Goal: Use online tool/utility: Use online tool/utility

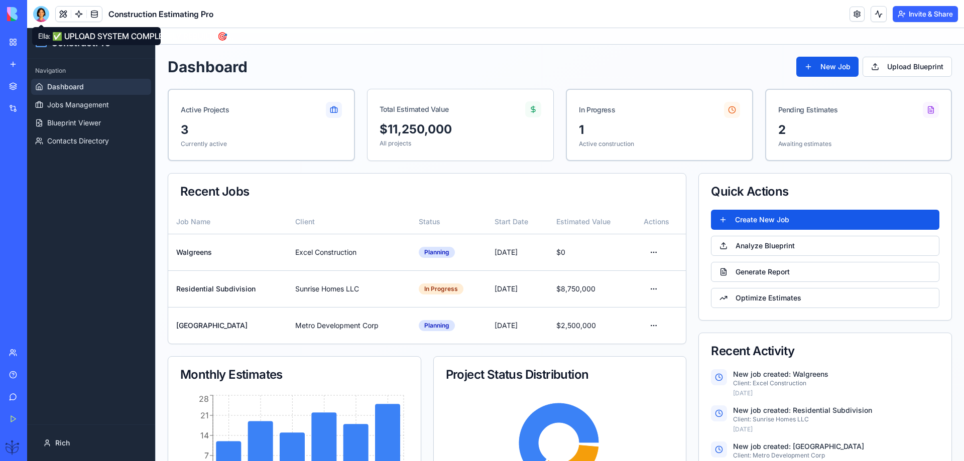
click at [41, 17] on div at bounding box center [41, 14] width 16 height 16
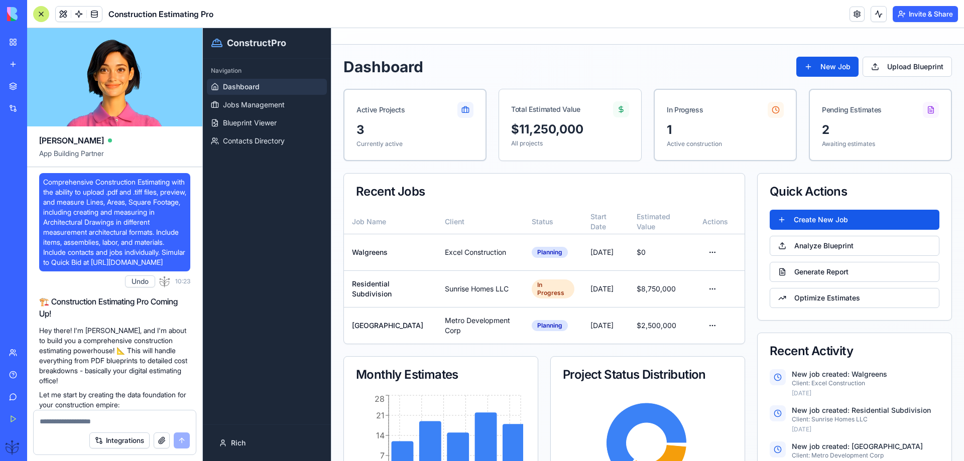
scroll to position [17076, 0]
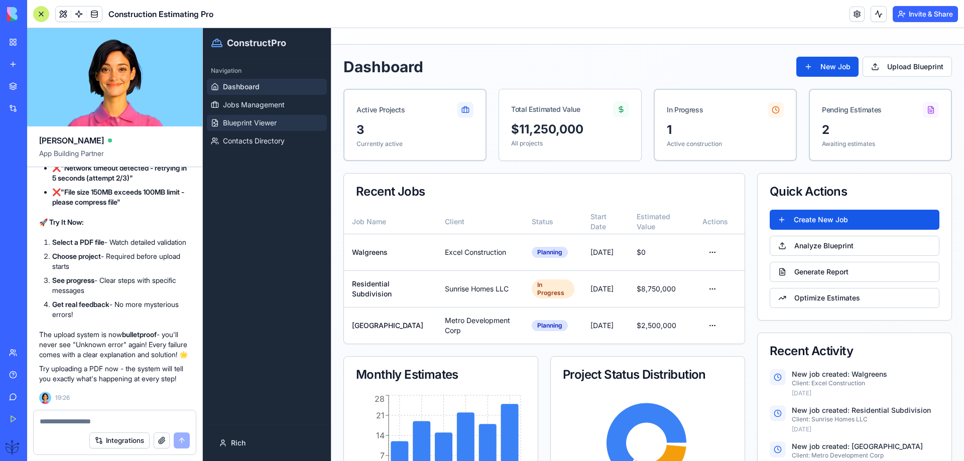
click at [250, 122] on span "Blueprint Viewer" at bounding box center [250, 123] width 54 height 10
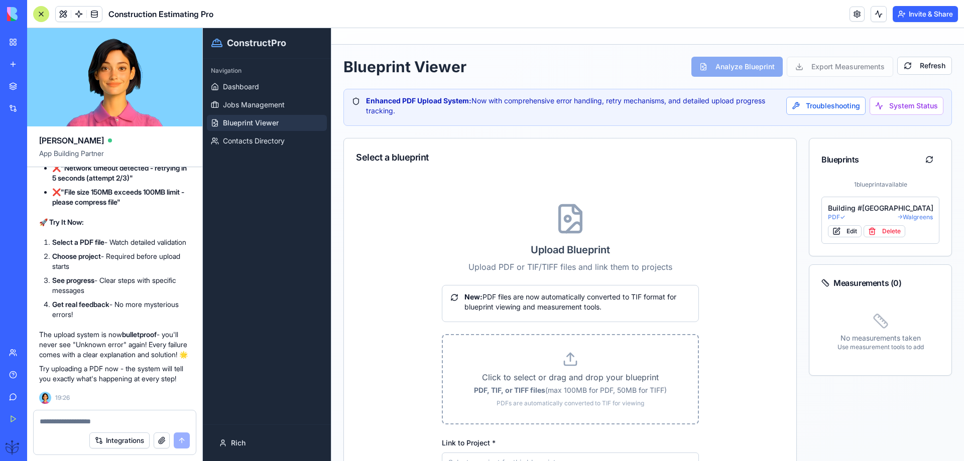
click at [559, 383] on p "Click to select or drag and drop your blueprint" at bounding box center [570, 377] width 223 height 12
click at [203, 28] on input "Click to select or drag and drop your blueprint PDF, TIF, or TIFF files (max 10…" at bounding box center [203, 28] width 0 height 0
type input "**********"
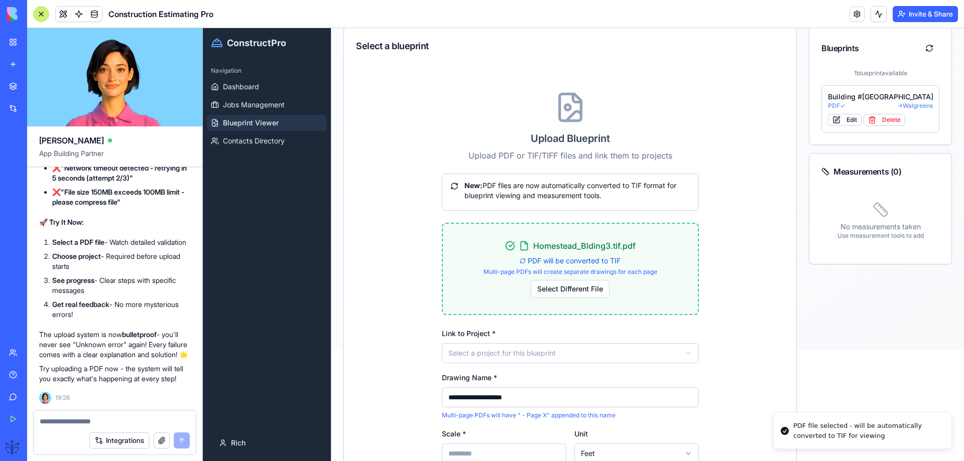
scroll to position [134, 0]
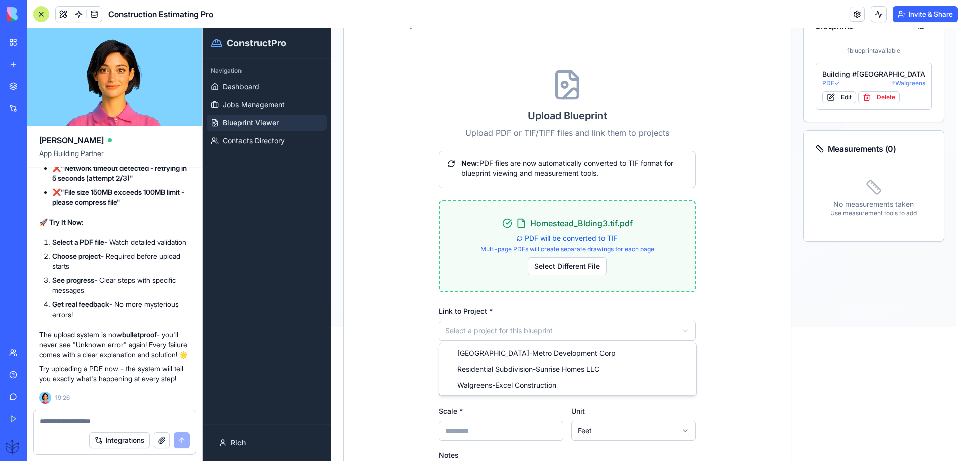
click at [460, 326] on html "**********" at bounding box center [583, 110] width 761 height 433
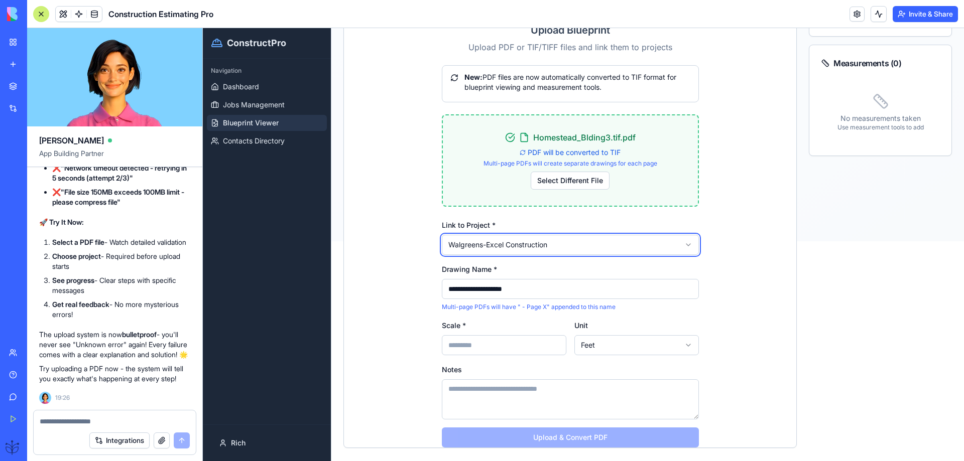
scroll to position [238, 0]
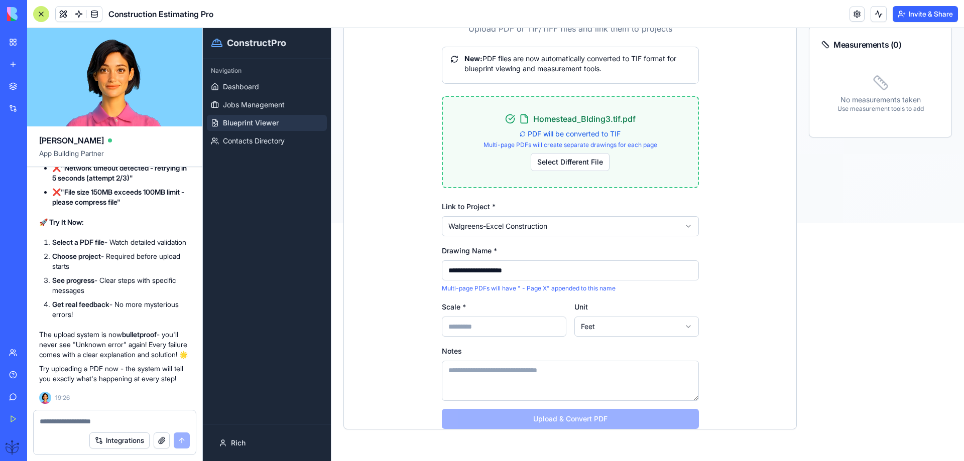
drag, startPoint x: 455, startPoint y: 319, endPoint x: 451, endPoint y: 330, distance: 11.7
click at [451, 330] on input "Scale *" at bounding box center [504, 327] width 124 height 20
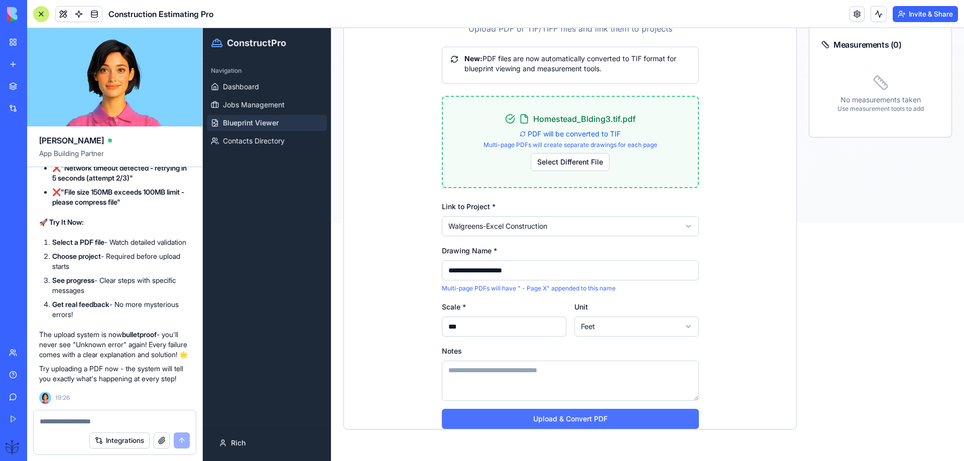
type input "***"
click at [555, 422] on button "Upload & Convert PDF" at bounding box center [570, 419] width 257 height 20
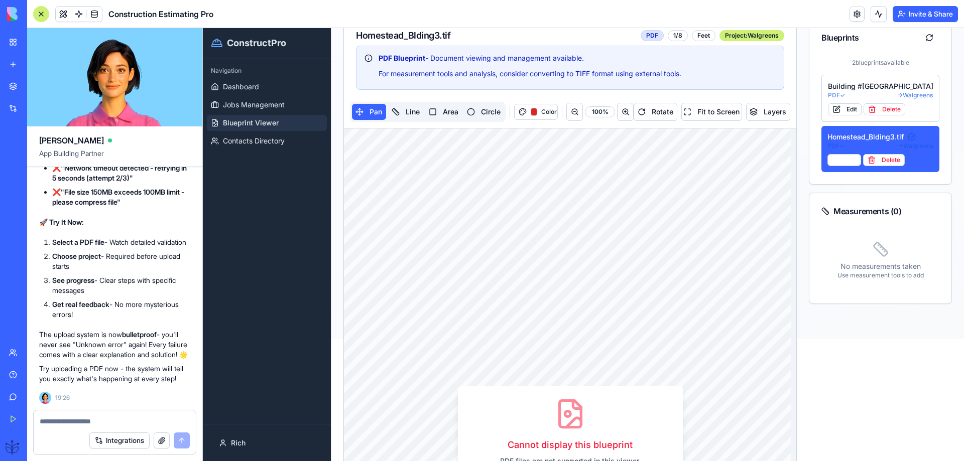
scroll to position [38, 0]
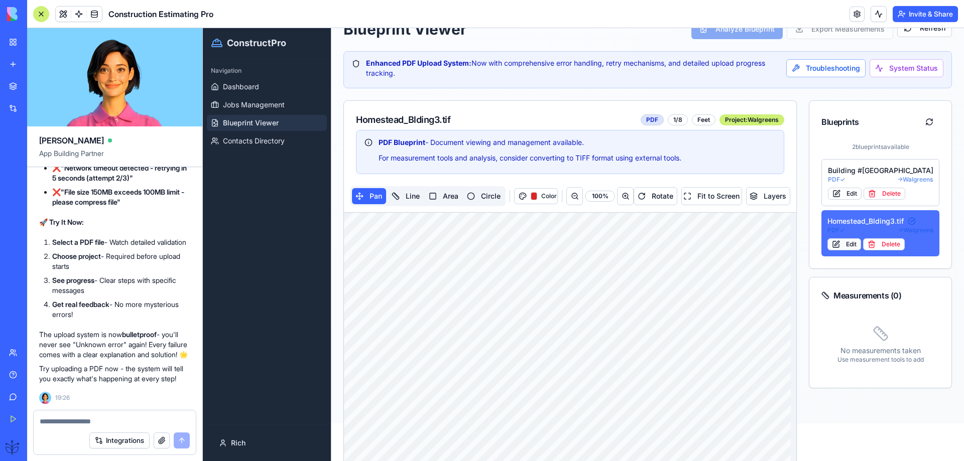
click at [834, 246] on button "Edit" at bounding box center [844, 244] width 34 height 12
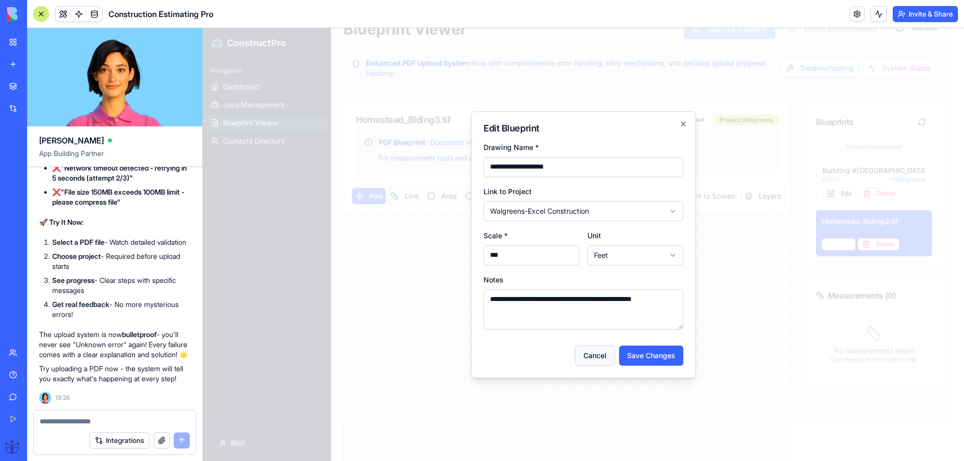
click at [592, 356] on button "Cancel" at bounding box center [595, 356] width 40 height 20
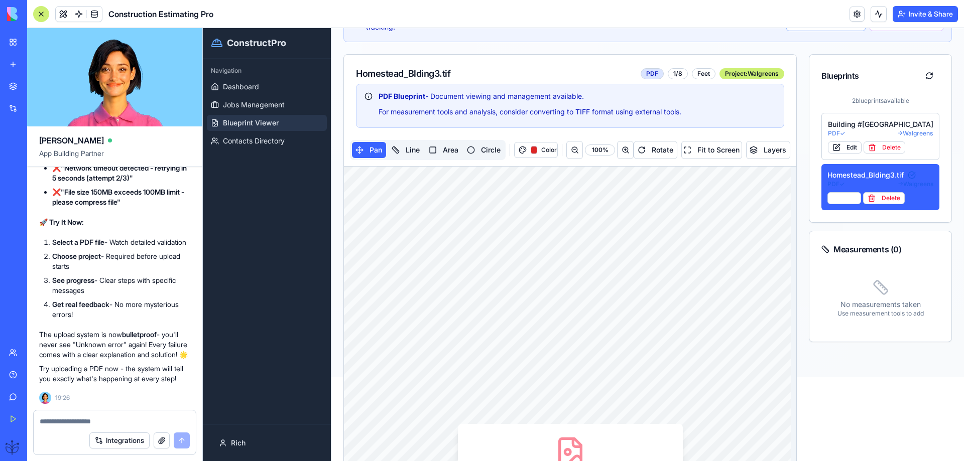
scroll to position [104, 0]
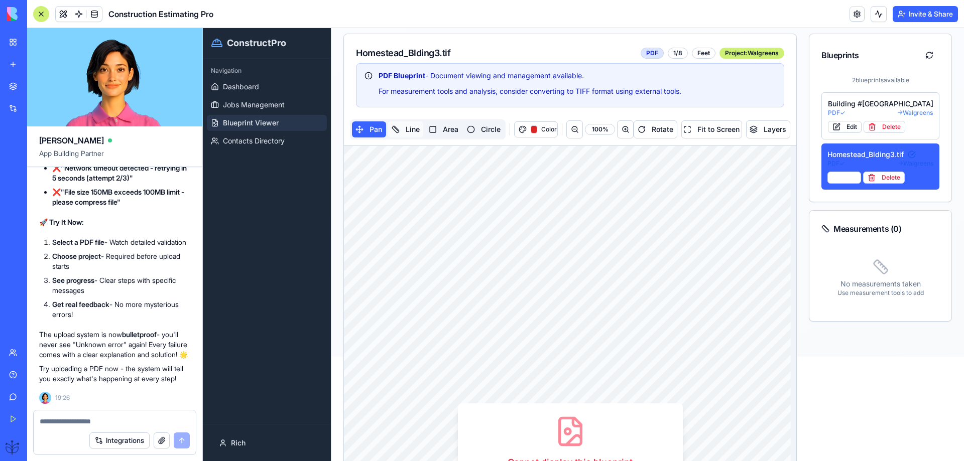
click at [414, 136] on div "Pan Line Area Circle Color 100 % Rotate Fit to Screen Layers" at bounding box center [570, 129] width 452 height 33
drag, startPoint x: 414, startPoint y: 133, endPoint x: 410, endPoint y: 137, distance: 5.7
click at [413, 133] on button "Line" at bounding box center [405, 129] width 35 height 16
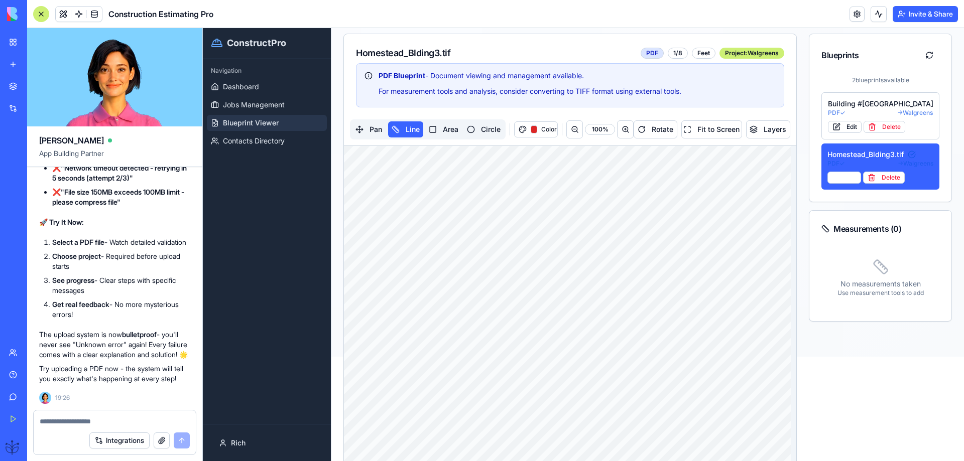
drag, startPoint x: 397, startPoint y: 279, endPoint x: 650, endPoint y: 310, distance: 255.3
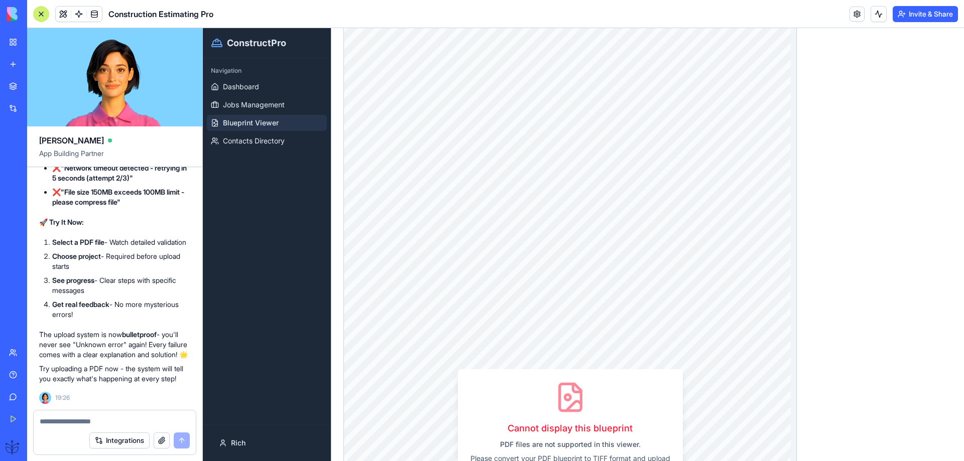
scroll to position [8550, 0]
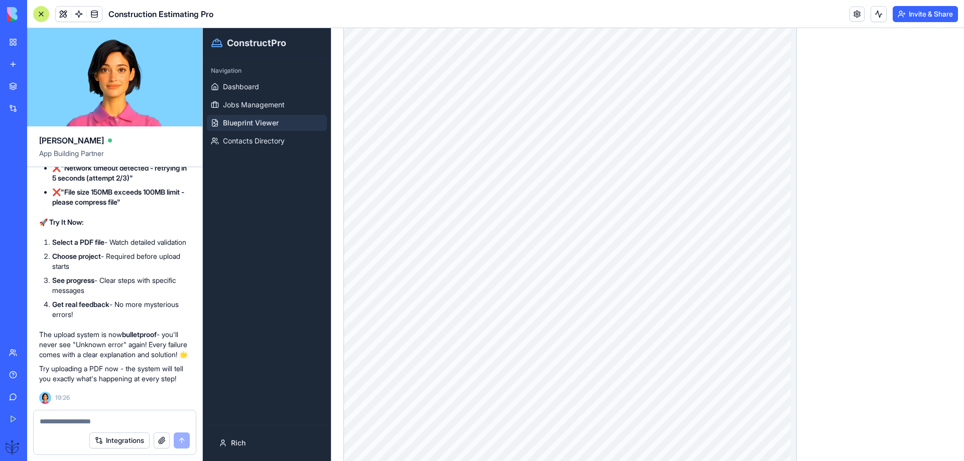
click at [48, 426] on textarea at bounding box center [115, 422] width 150 height 10
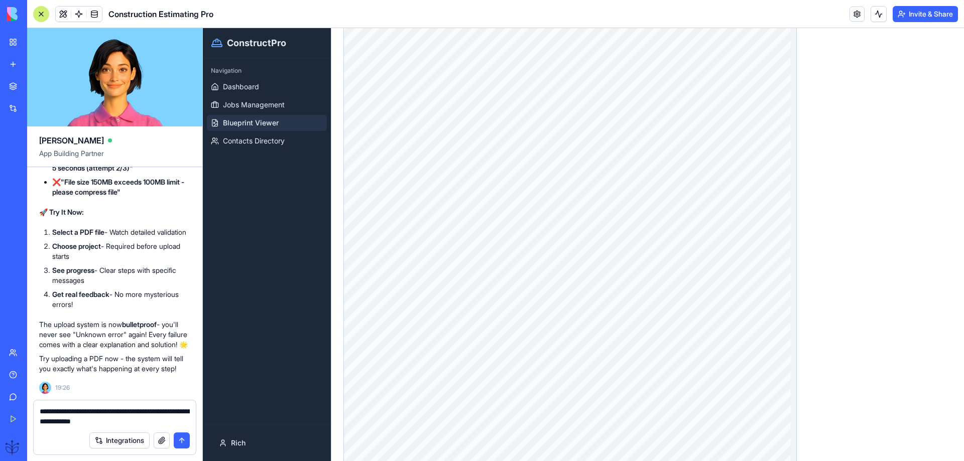
type textarea "**********"
click at [176, 440] on button "submit" at bounding box center [182, 441] width 16 height 16
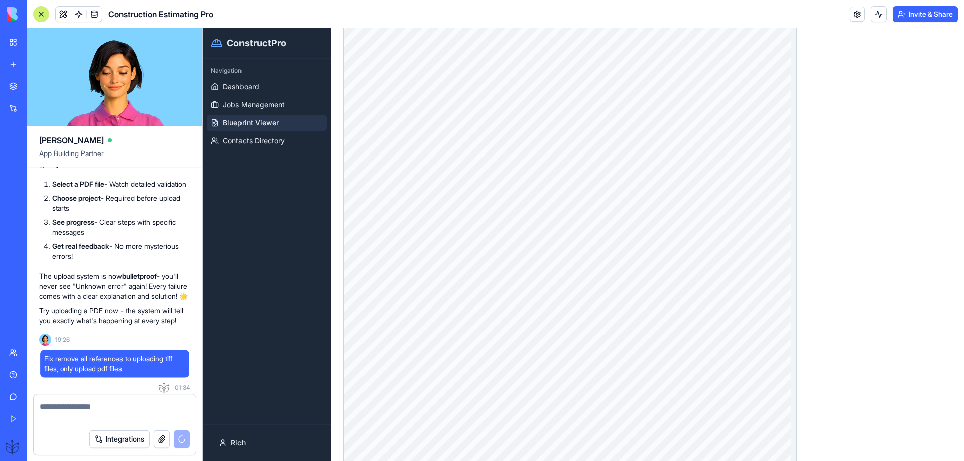
scroll to position [17124, 0]
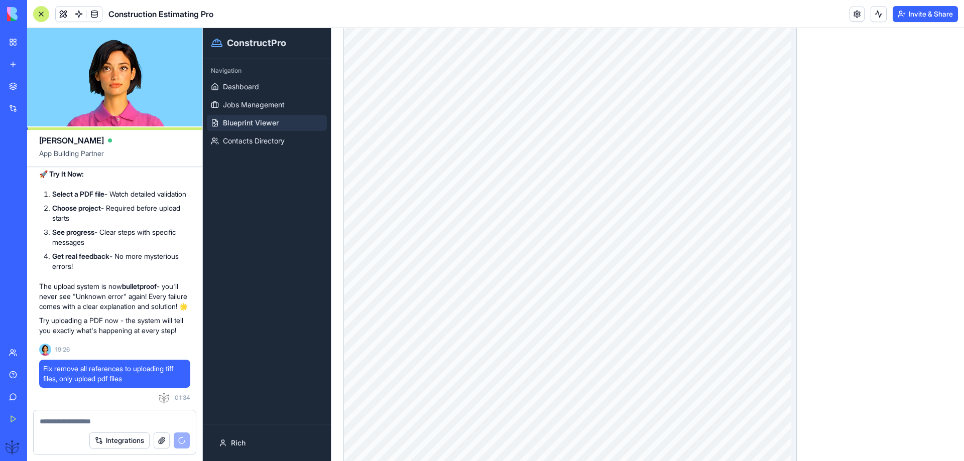
click at [243, 47] on h2 "ConstructPro" at bounding box center [256, 43] width 59 height 14
click at [238, 88] on span "Dashboard" at bounding box center [241, 87] width 36 height 10
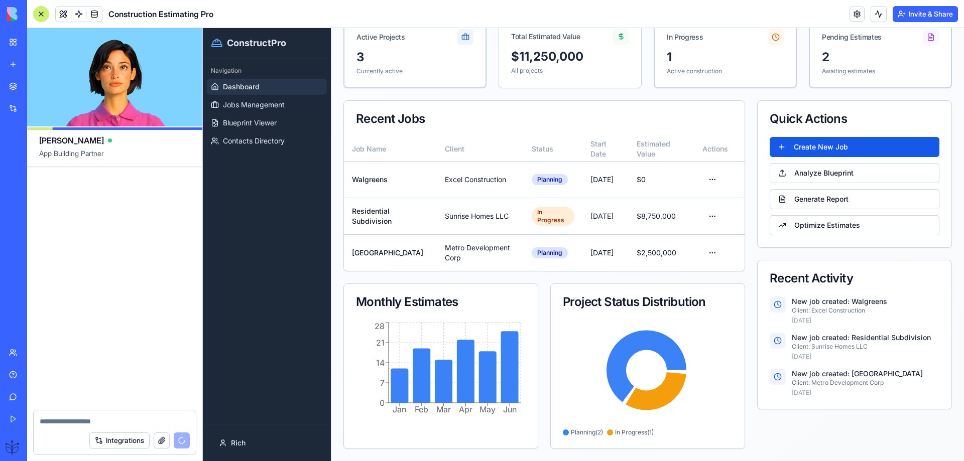
scroll to position [17939, 0]
